Goal: Browse casually

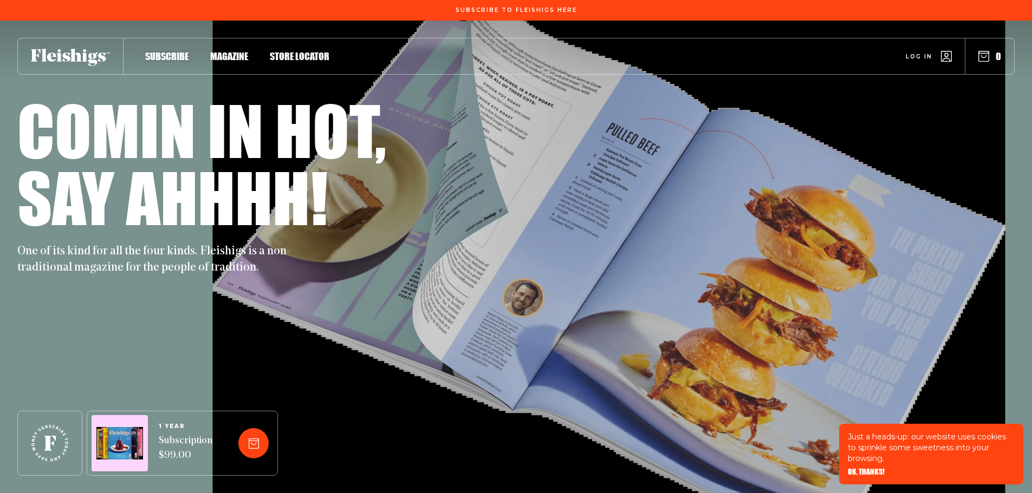
click at [621, 97] on div "Comin in hot," at bounding box center [515, 129] width 997 height 67
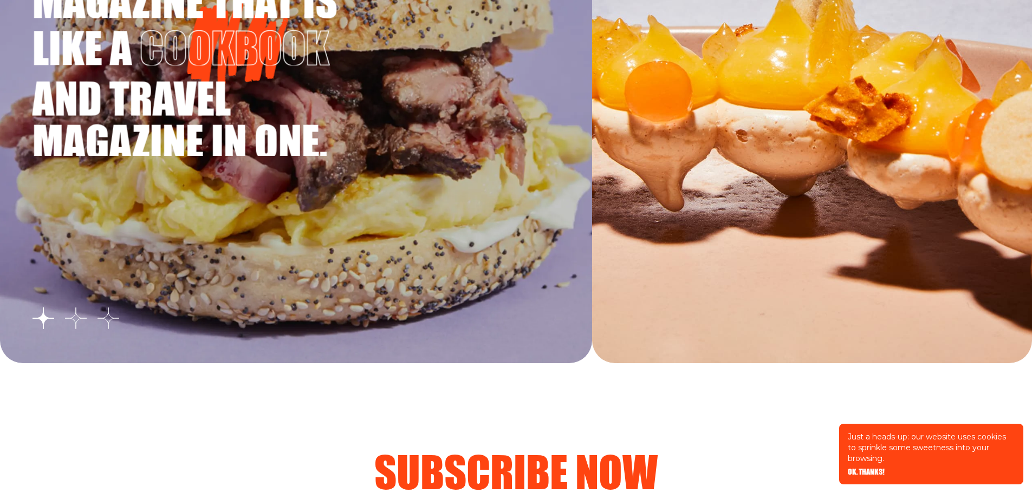
scroll to position [2007, 0]
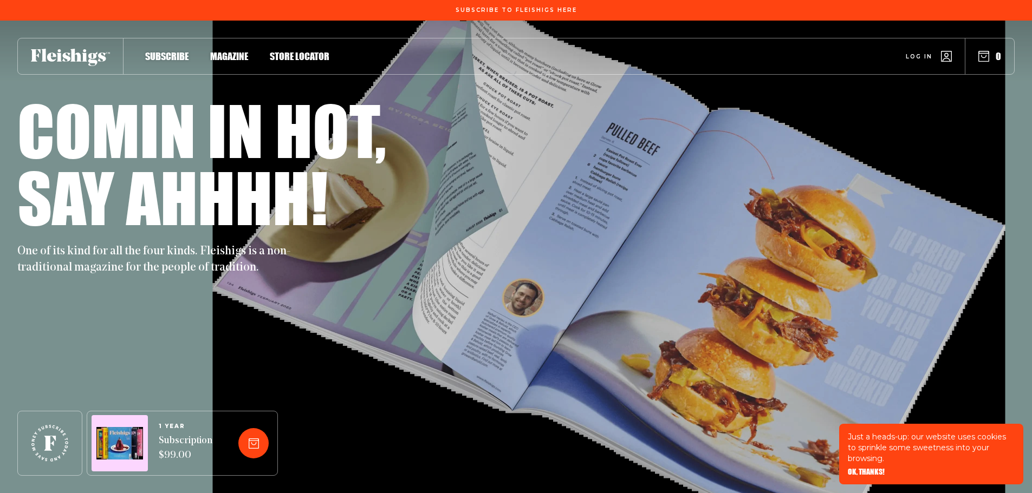
click at [869, 468] on span "OK, THANKS!" at bounding box center [865, 465] width 37 height 8
